Goal: Find contact information: Find contact information

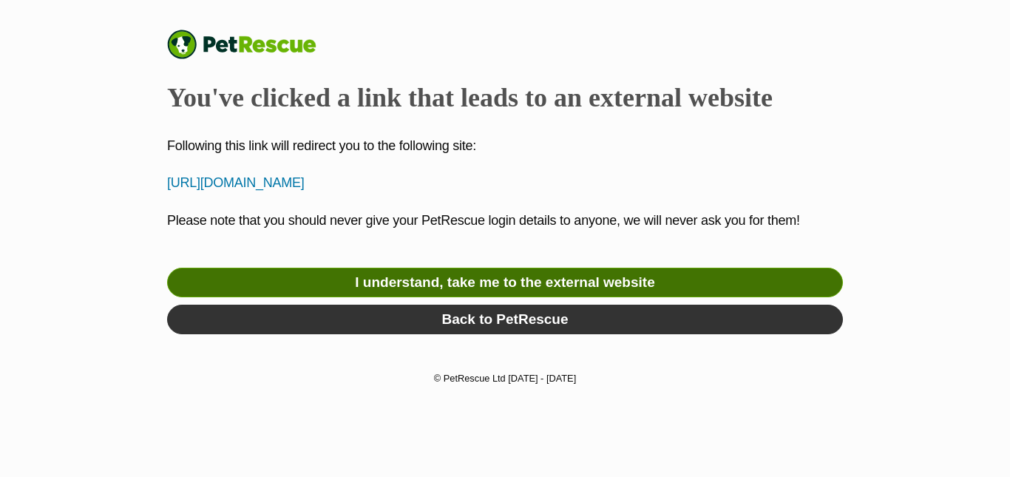
click at [560, 285] on link "I understand, take me to the external website" at bounding box center [505, 283] width 676 height 30
click at [574, 278] on link "I understand, take me to the external website" at bounding box center [505, 283] width 676 height 30
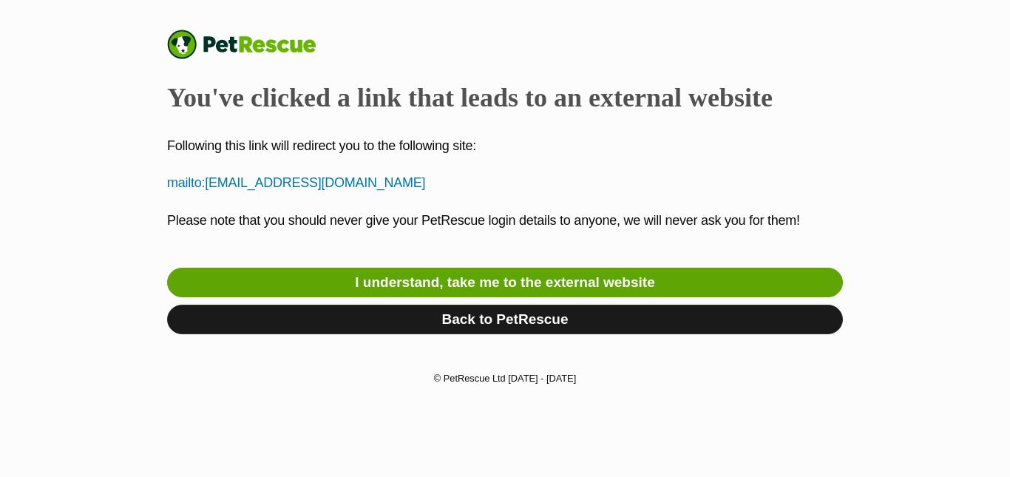
drag, startPoint x: 475, startPoint y: 327, endPoint x: 509, endPoint y: 331, distance: 34.9
click at [475, 325] on link "Back to PetRescue" at bounding box center [505, 320] width 676 height 30
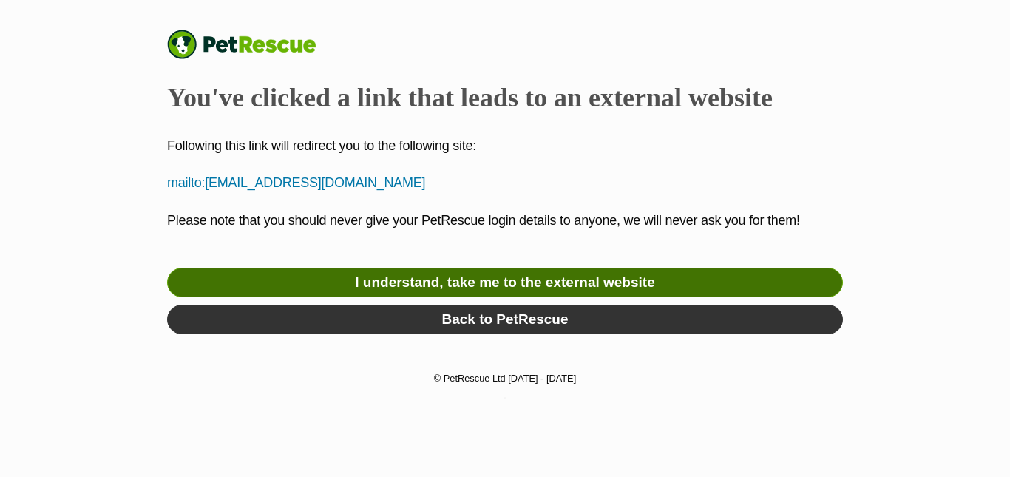
click at [497, 280] on link "I understand, take me to the external website" at bounding box center [505, 283] width 676 height 30
click at [358, 271] on link "I understand, take me to the external website" at bounding box center [505, 283] width 676 height 30
click at [481, 271] on link "I understand, take me to the external website" at bounding box center [505, 283] width 676 height 30
click at [589, 275] on link "I understand, take me to the external website" at bounding box center [505, 283] width 676 height 30
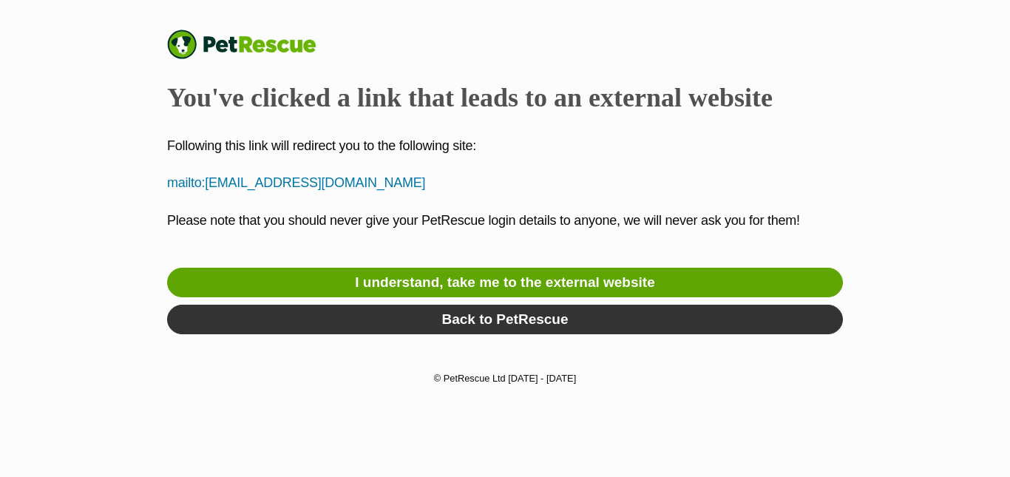
drag, startPoint x: 80, startPoint y: 130, endPoint x: 81, endPoint y: 114, distance: 16.3
click at [81, 115] on div "PetRescue You've clicked a link that leads to an external website Following thi…" at bounding box center [505, 186] width 1010 height 312
drag, startPoint x: 462, startPoint y: 183, endPoint x: 21, endPoint y: 139, distance: 443.6
click at [28, 144] on div "PetRescue You've clicked a link that leads to an external website Following thi…" at bounding box center [505, 186] width 1010 height 312
drag, startPoint x: 231, startPoint y: 180, endPoint x: 870, endPoint y: 98, distance: 644.7
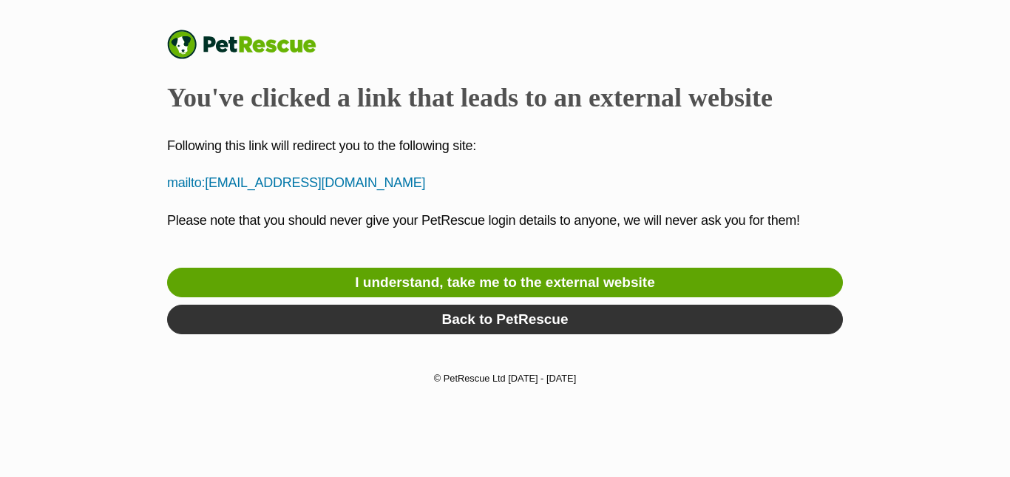
click at [889, 103] on div "PetRescue You've clicked a link that leads to an external website Following thi…" at bounding box center [505, 186] width 1010 height 312
